Goal: Task Accomplishment & Management: Manage account settings

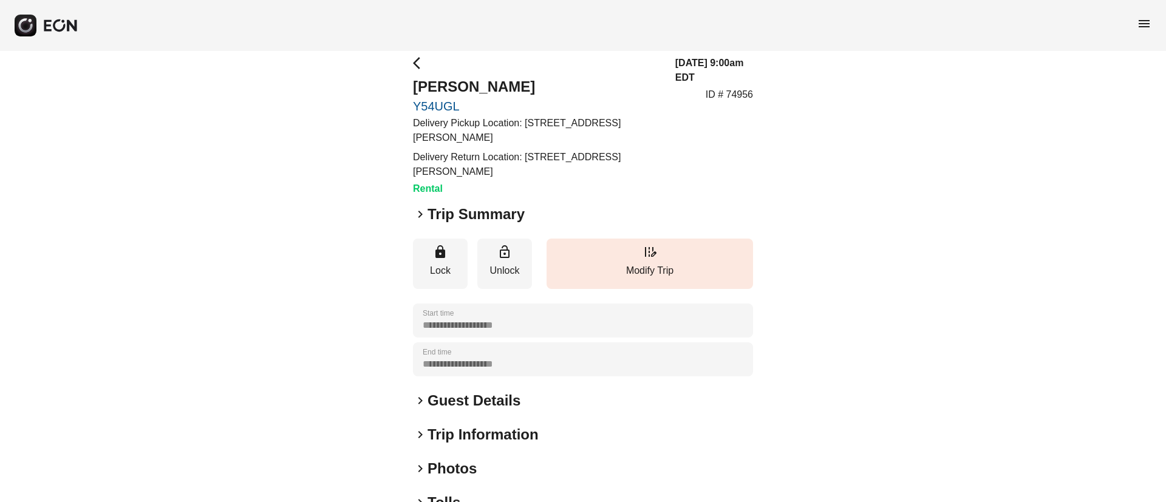
scroll to position [152, 0]
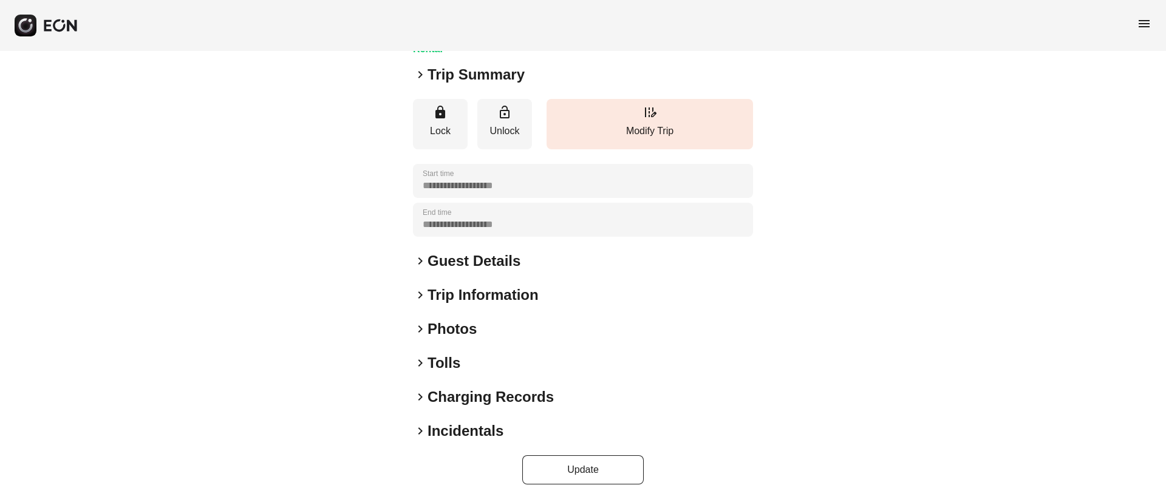
click at [516, 337] on div "keyboard_arrow_right Photos" at bounding box center [583, 329] width 340 height 19
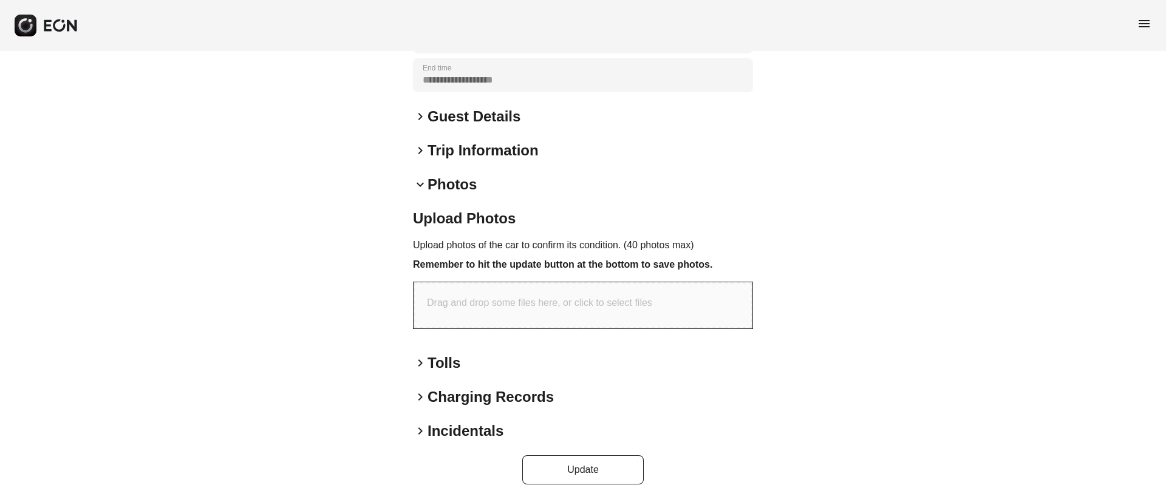
scroll to position [0, 0]
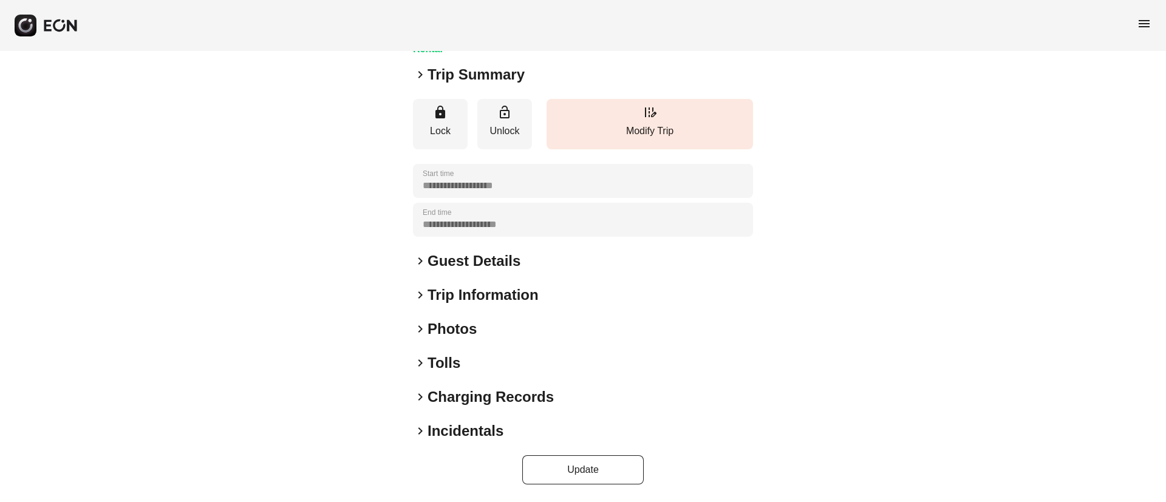
click at [496, 323] on div "keyboard_arrow_right Photos" at bounding box center [583, 329] width 340 height 19
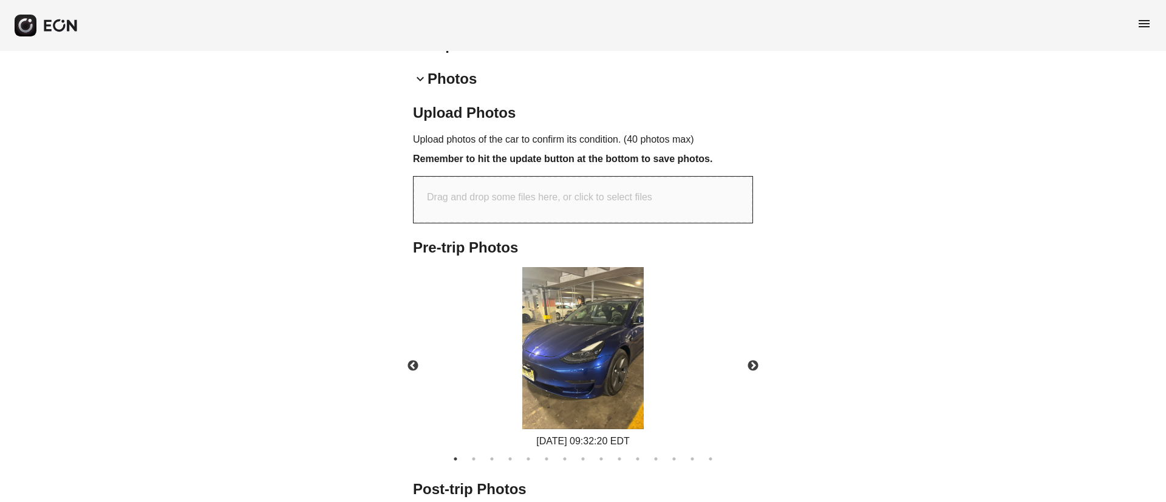
scroll to position [362, 0]
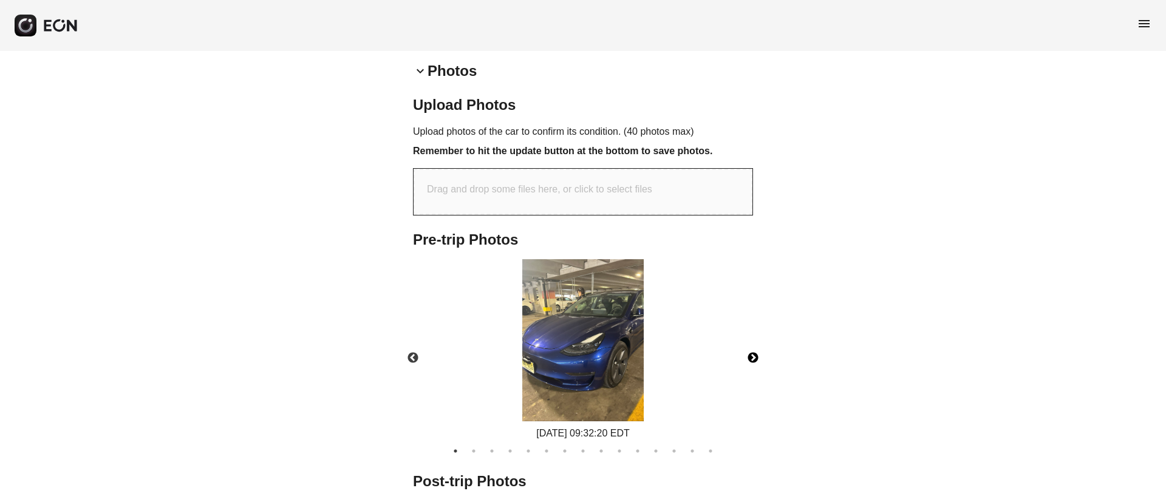
click at [752, 355] on button "Next" at bounding box center [753, 358] width 43 height 43
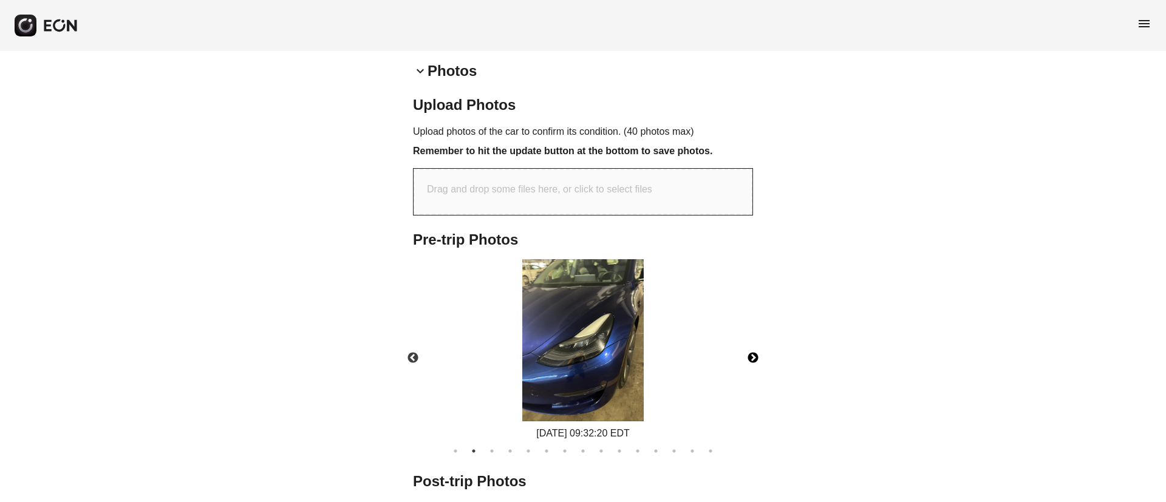
click at [752, 355] on button "Next" at bounding box center [753, 358] width 43 height 43
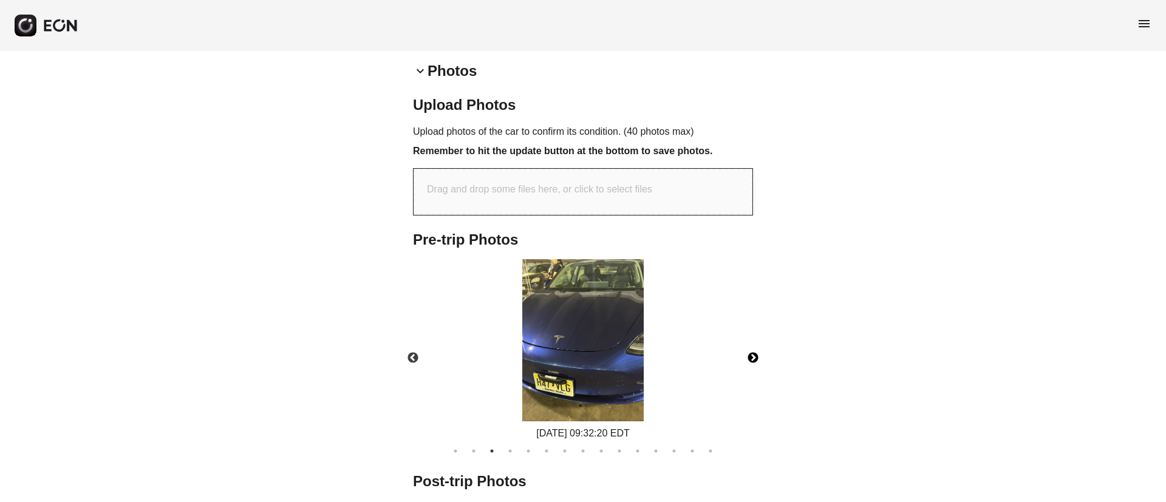
click at [752, 355] on button "Next" at bounding box center [753, 358] width 43 height 43
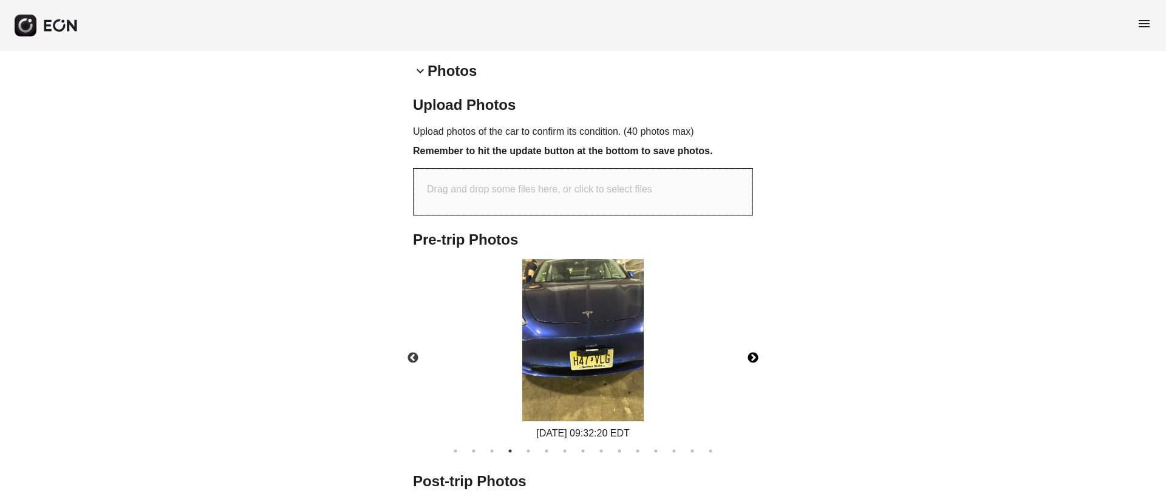
click at [752, 355] on button "Next" at bounding box center [753, 358] width 43 height 43
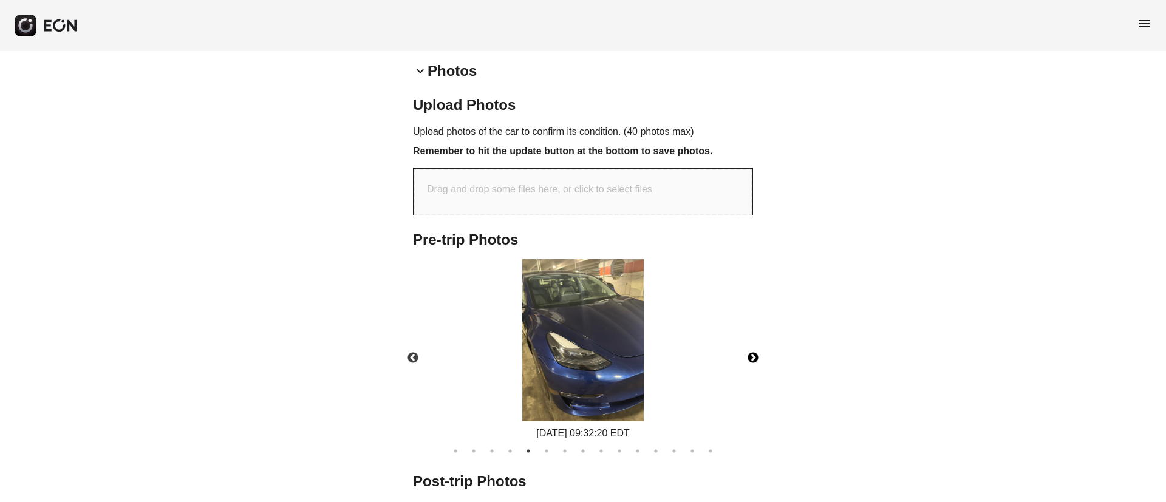
click at [752, 355] on button "Next" at bounding box center [753, 358] width 43 height 43
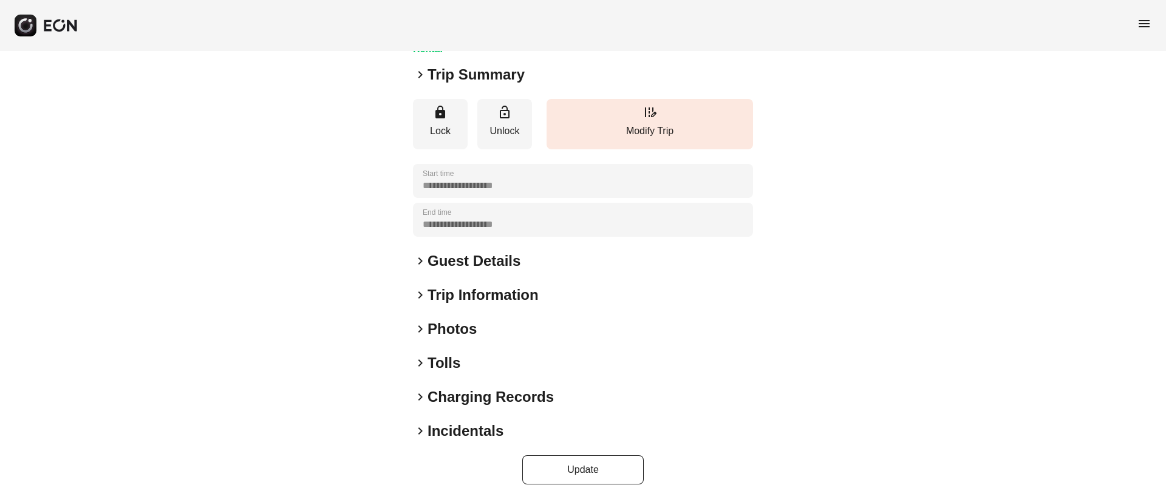
click at [536, 321] on div "keyboard_arrow_right Photos" at bounding box center [583, 329] width 340 height 19
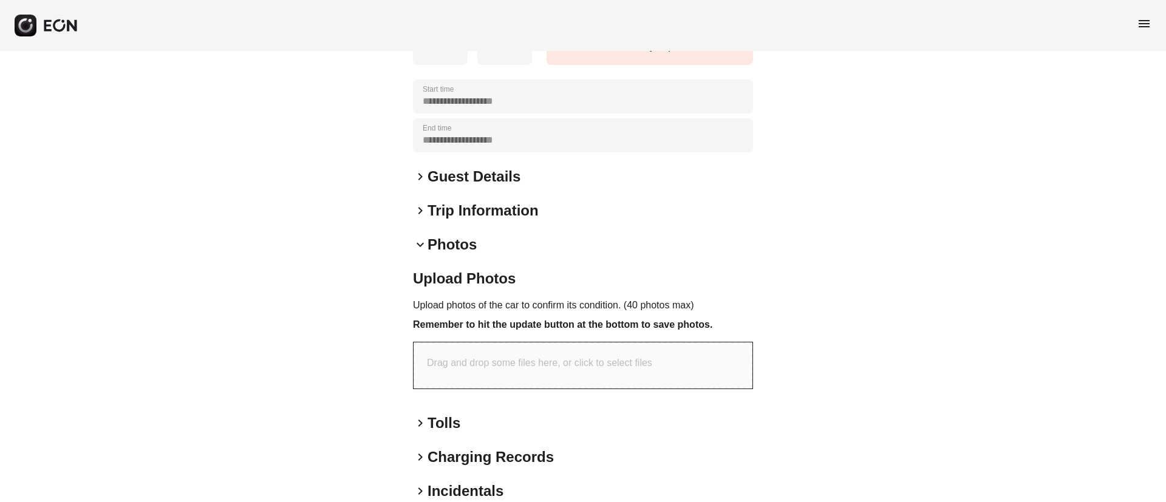
scroll to position [297, 0]
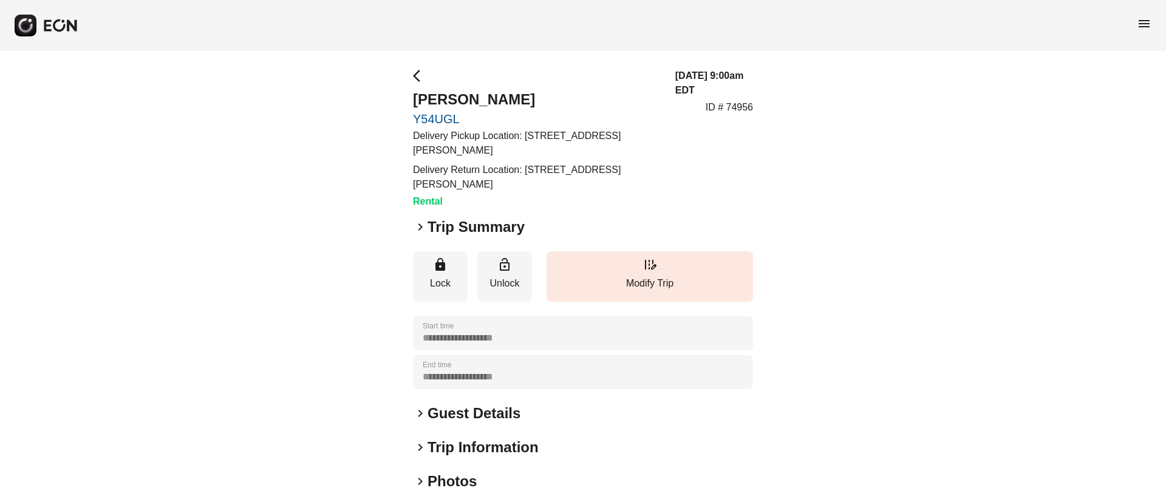
scroll to position [152, 0]
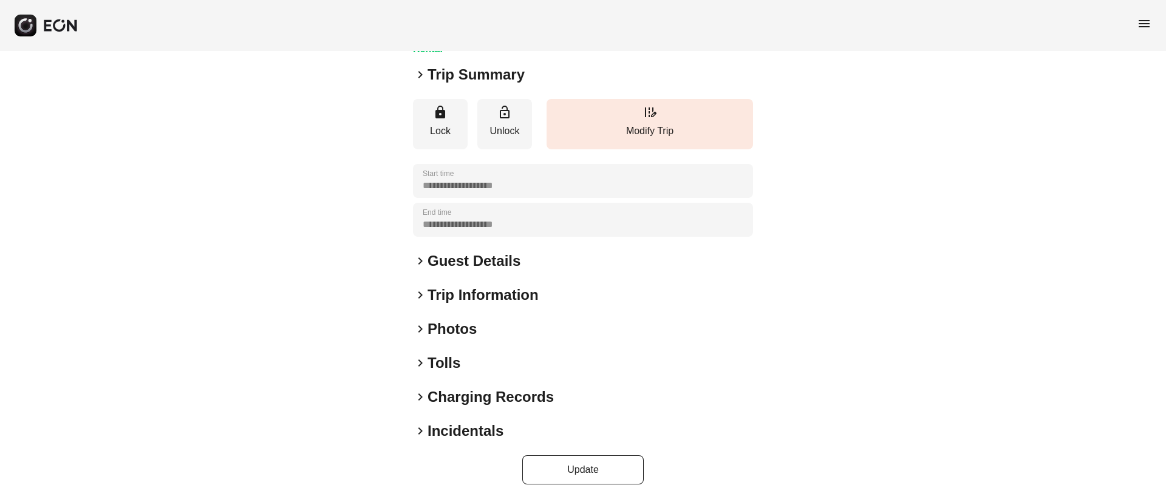
click at [526, 320] on div "keyboard_arrow_right Photos" at bounding box center [583, 329] width 340 height 19
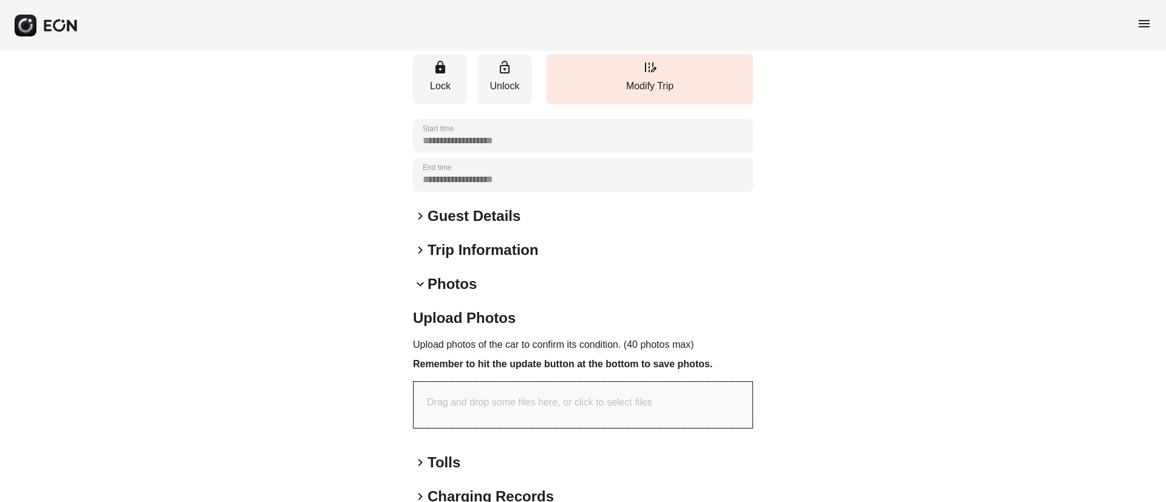
scroll to position [297, 0]
